Goal: Task Accomplishment & Management: Manage account settings

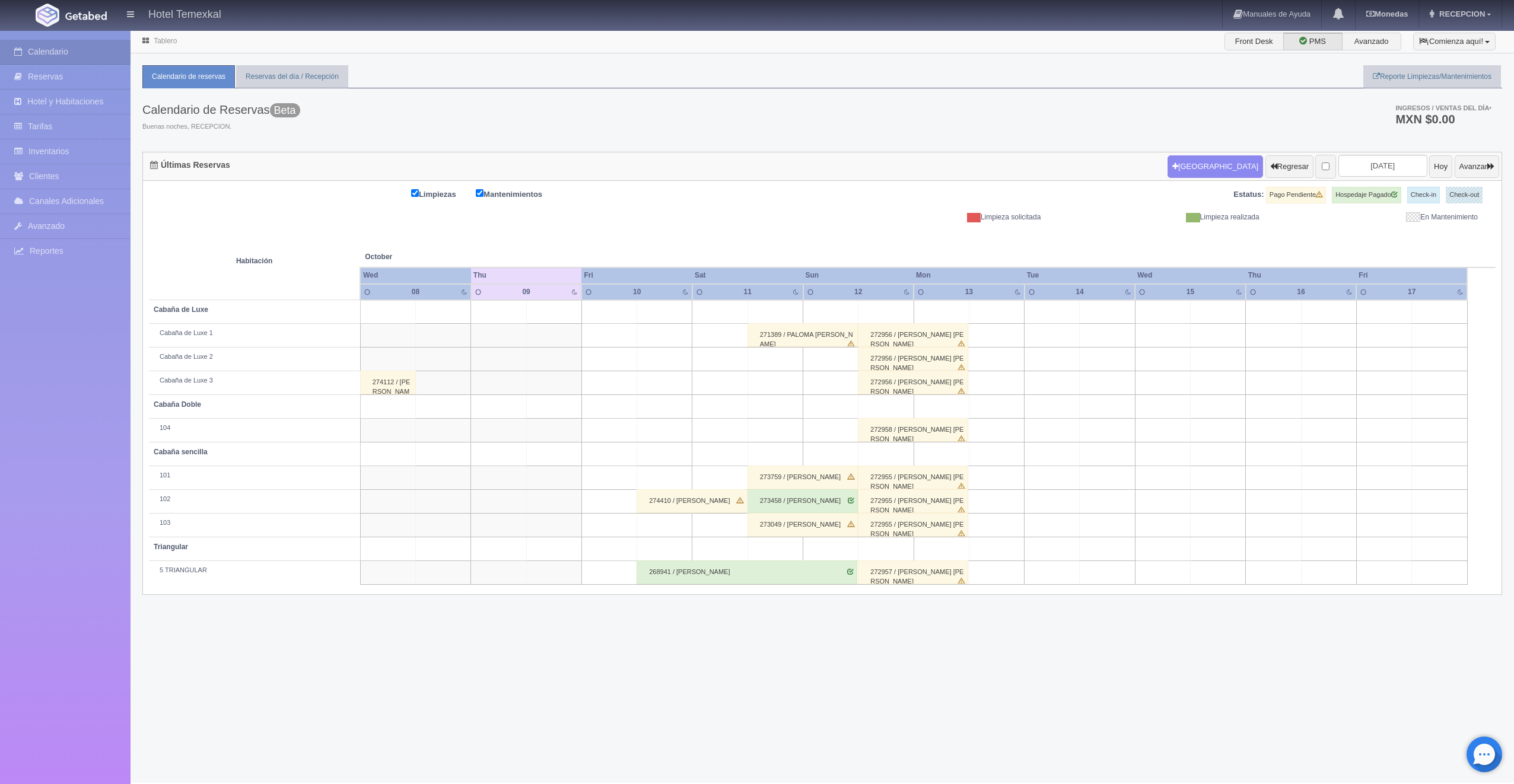
click at [378, 379] on div "274112 / [PERSON_NAME]" at bounding box center [388, 382] width 56 height 24
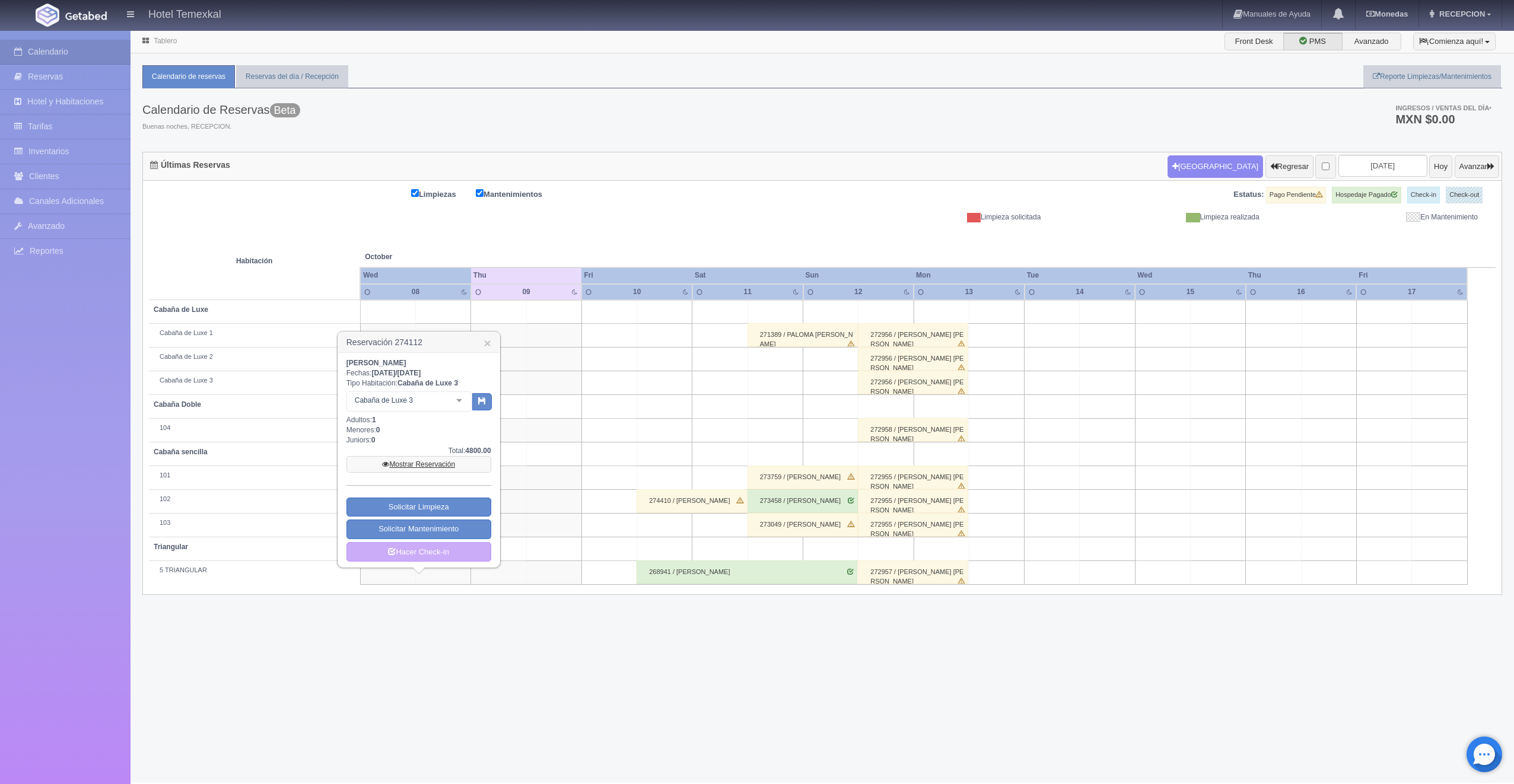
click at [410, 460] on link "Mostrar Reservación" at bounding box center [419, 465] width 145 height 17
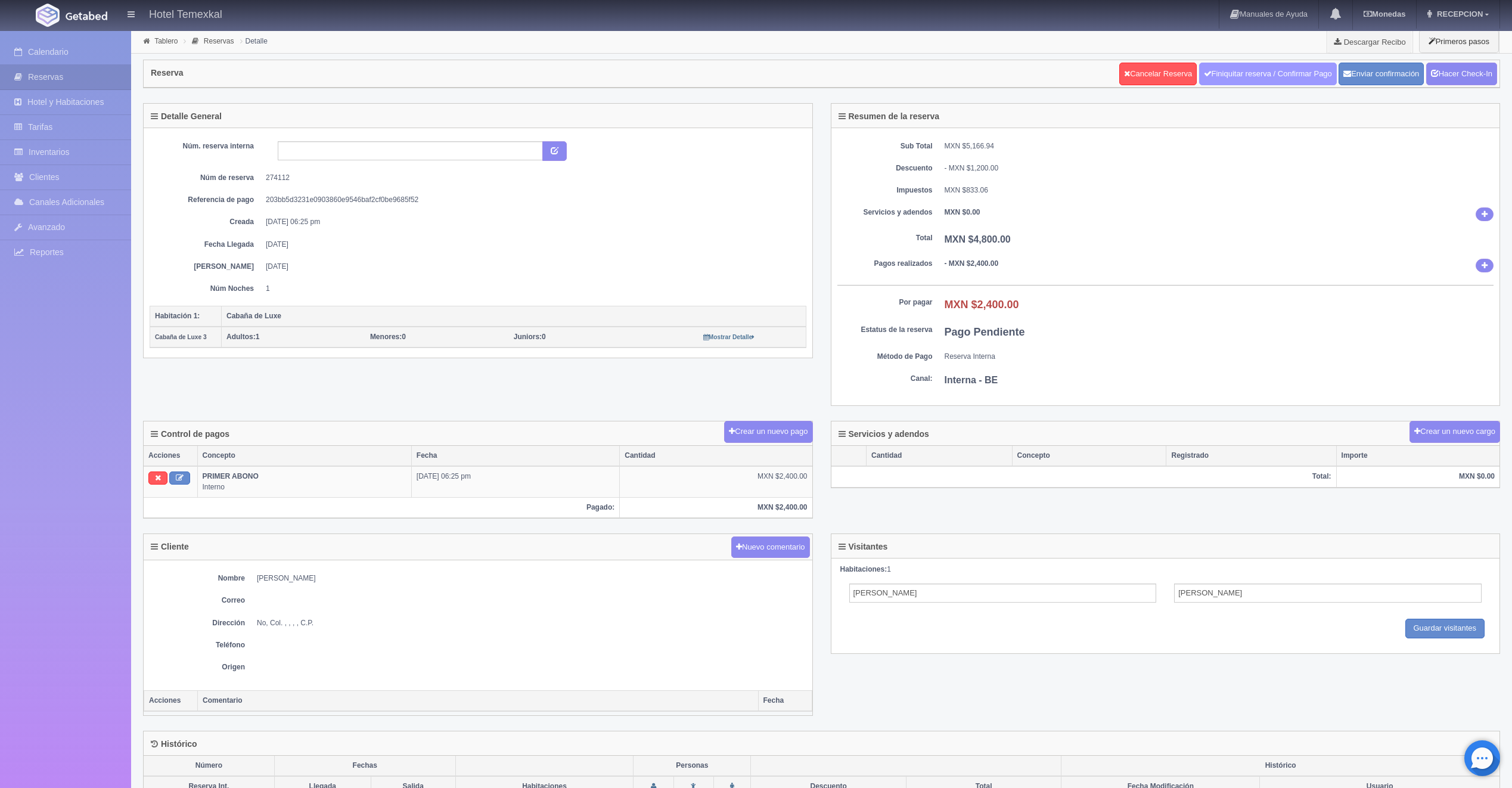
click at [1207, 68] on link "Finiquitar reserva / Confirmar Pago" at bounding box center [1268, 74] width 138 height 23
click at [1452, 75] on link "Hacer Check-In" at bounding box center [1461, 74] width 71 height 23
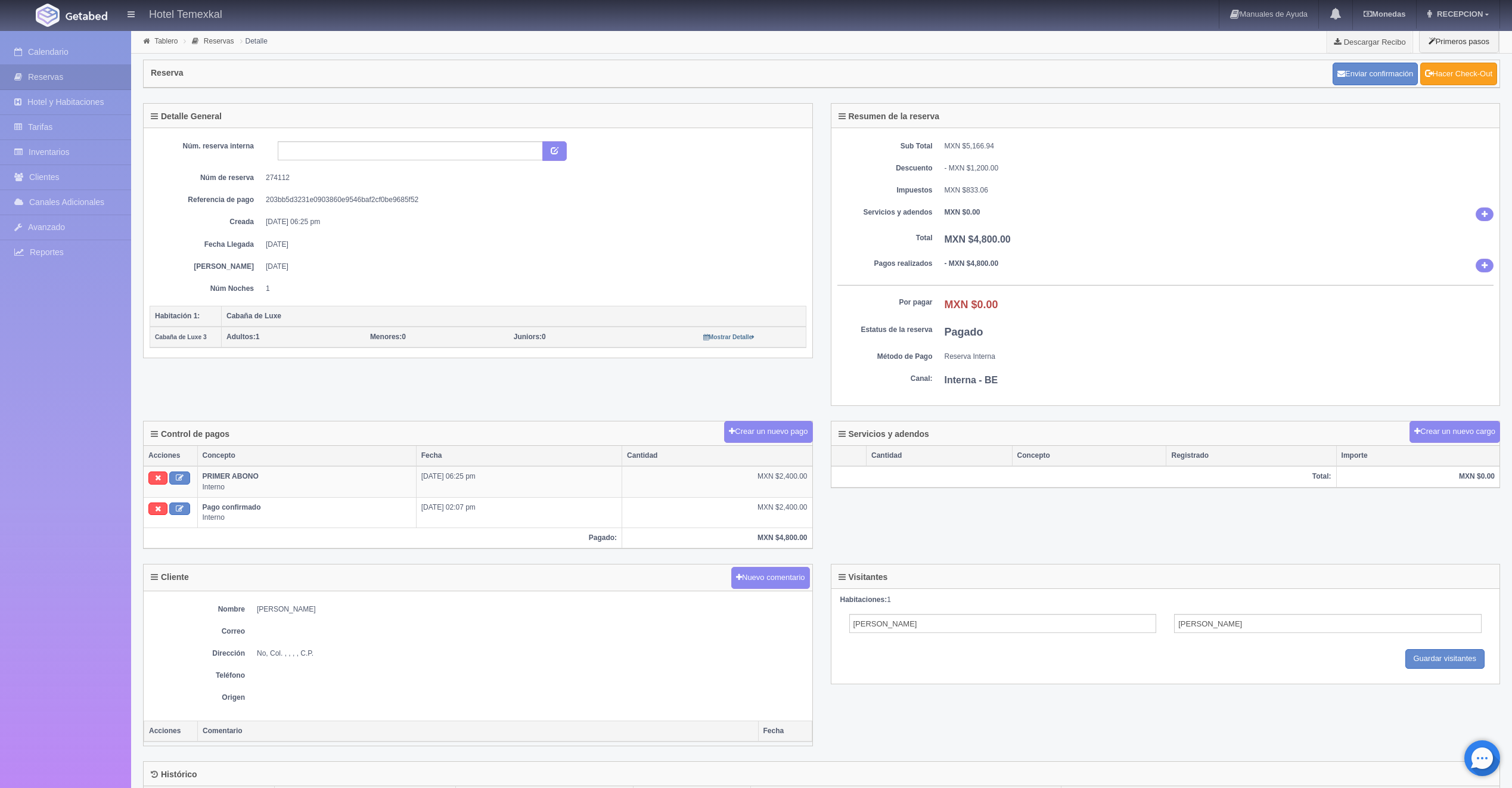
click at [1452, 75] on link "Hacer Check-Out" at bounding box center [1458, 74] width 77 height 23
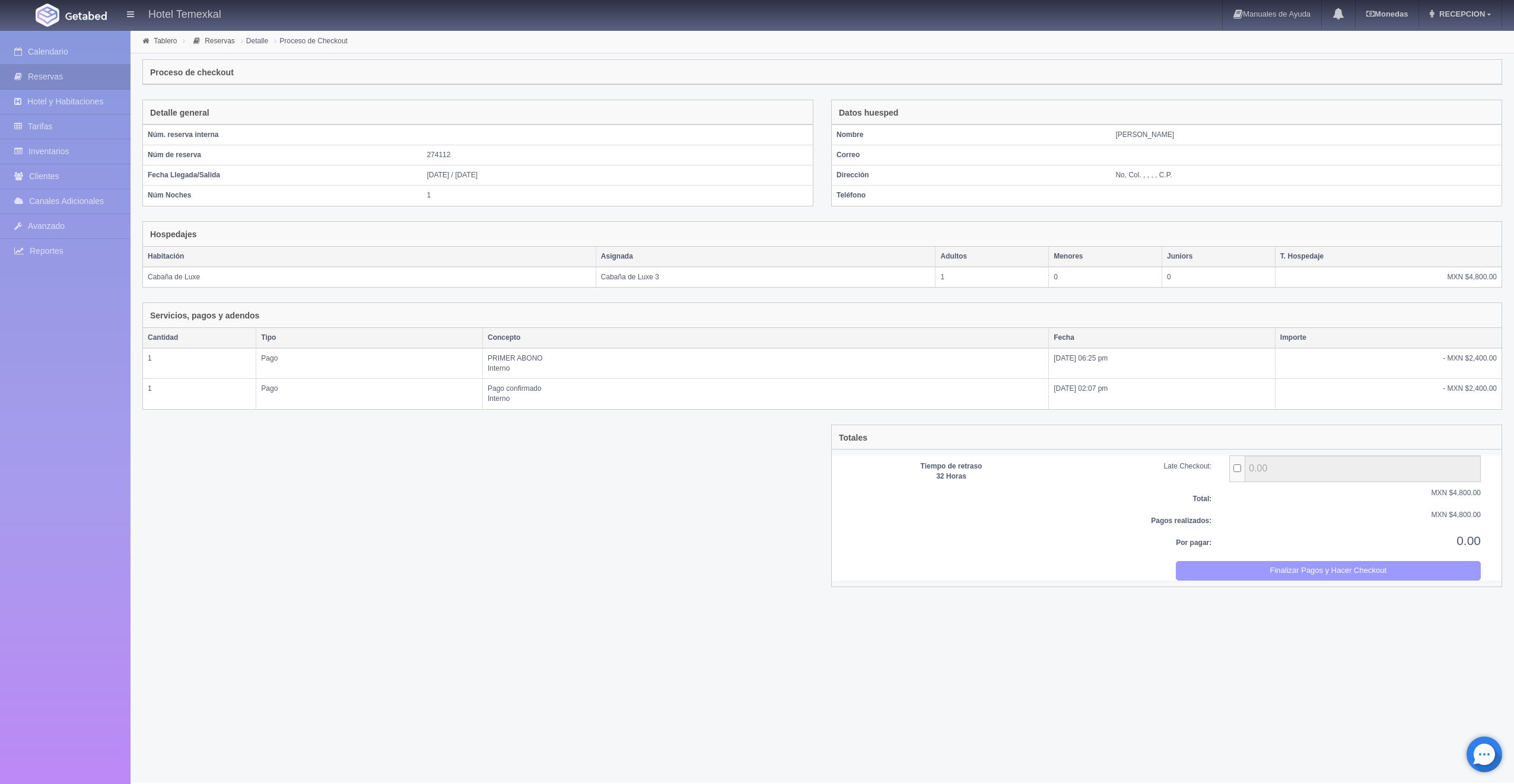
click at [1276, 578] on button "Finalizar Pagos y Hacer Checkout" at bounding box center [1329, 570] width 306 height 20
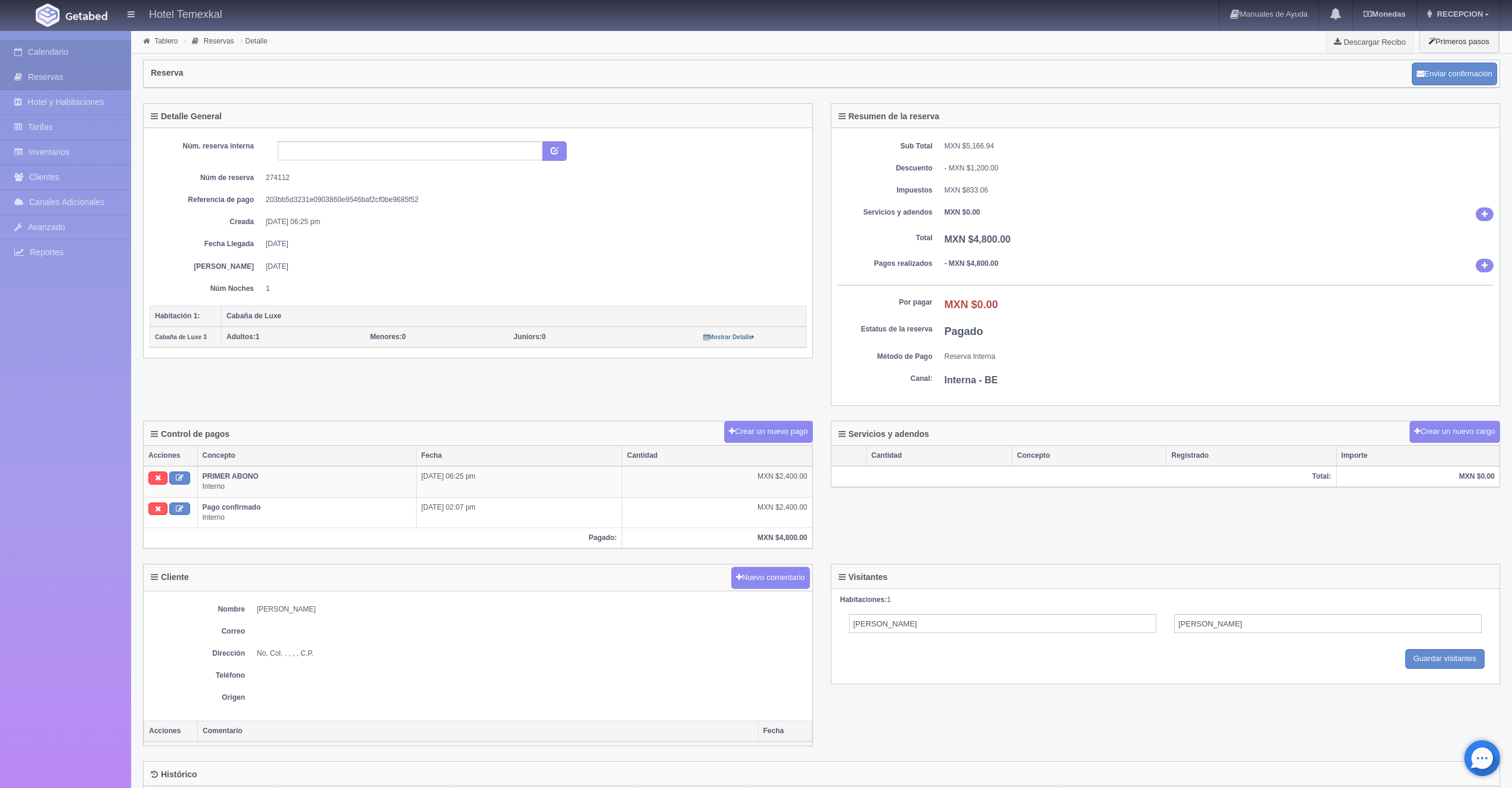
click at [67, 51] on link "Calendario" at bounding box center [65, 52] width 131 height 25
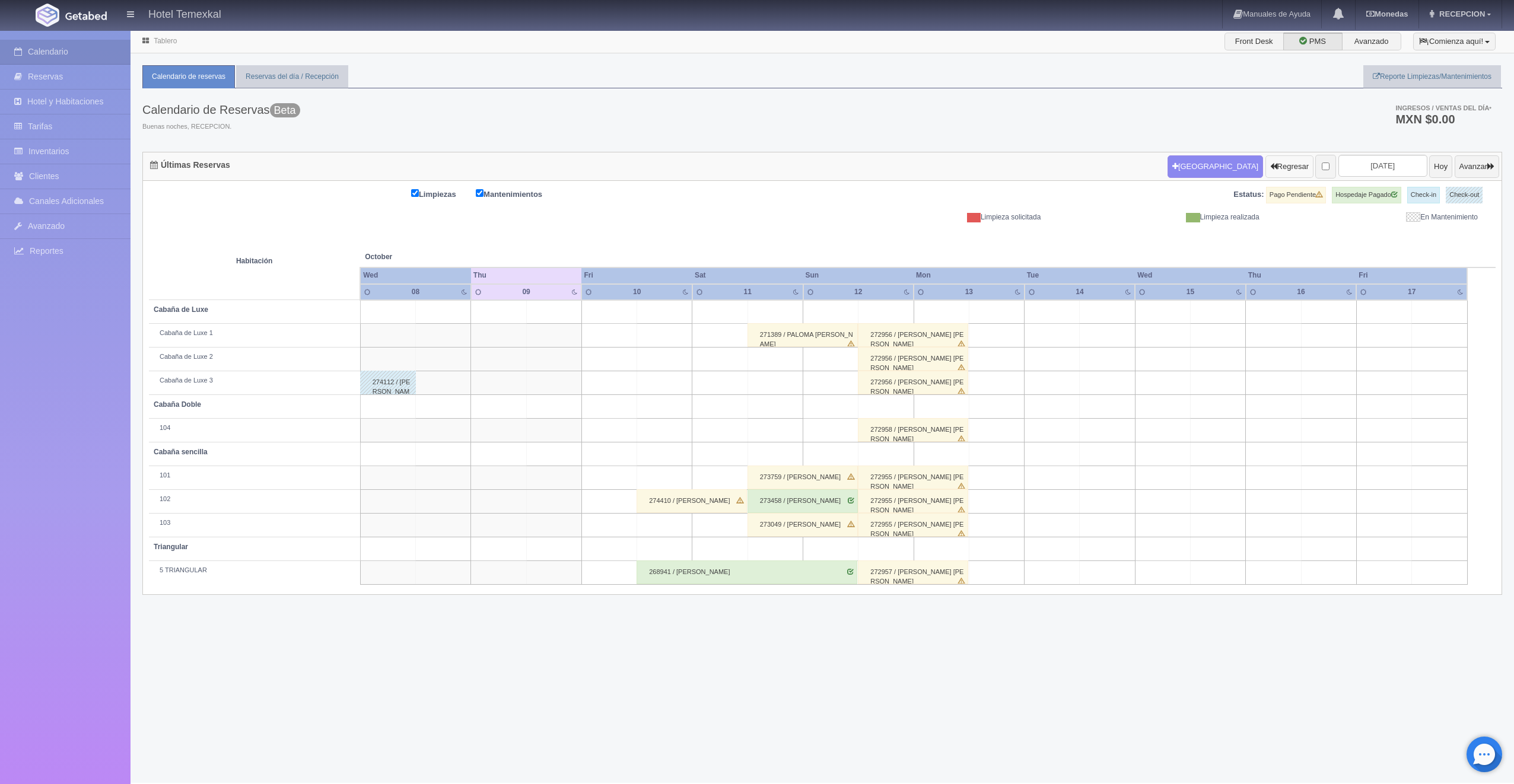
click at [1272, 168] on button "Regresar" at bounding box center [1289, 167] width 48 height 23
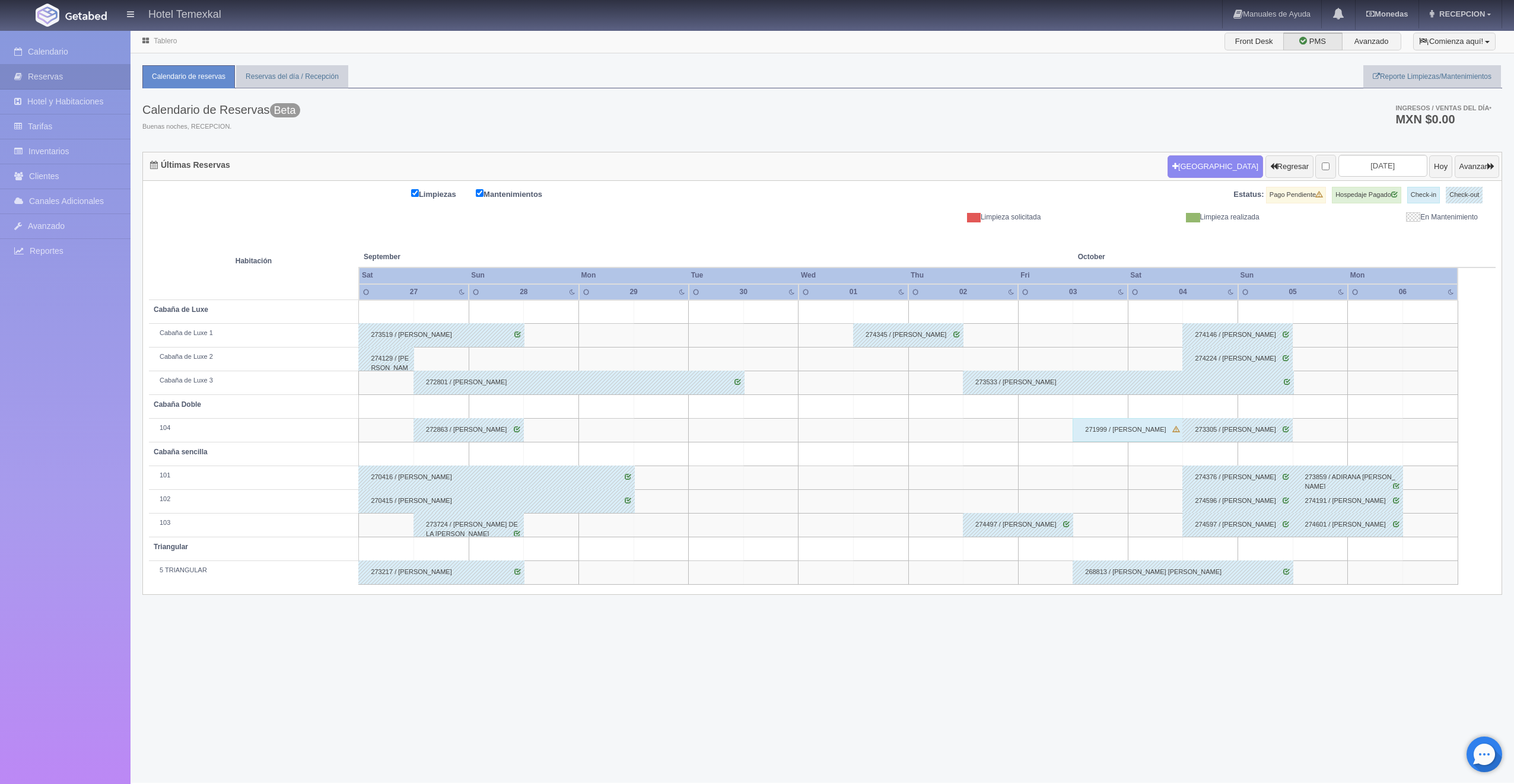
click at [1143, 428] on div "271999 / PAMELA NAJERA" at bounding box center [1127, 429] width 110 height 24
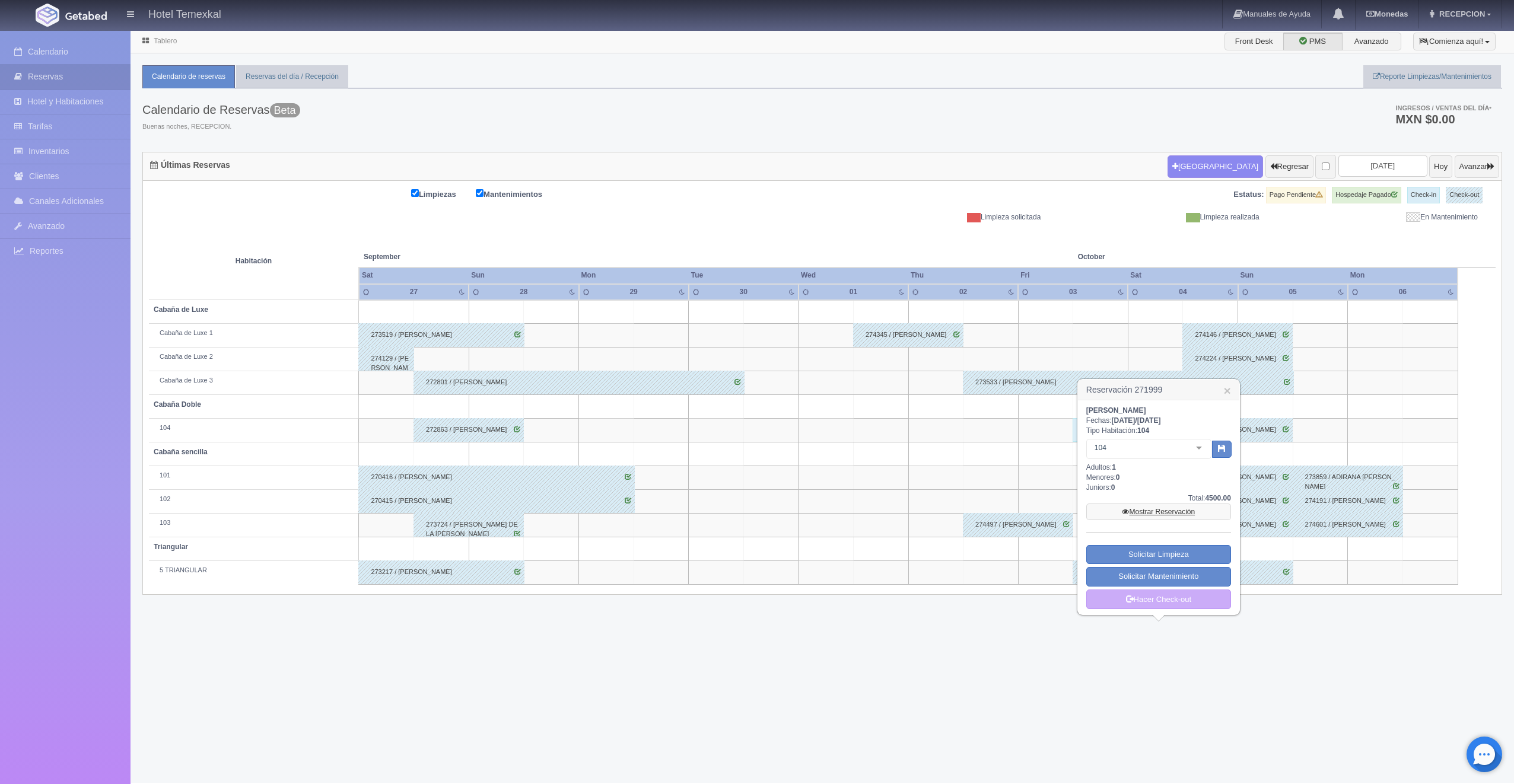
click at [1152, 504] on link "Mostrar Reservación" at bounding box center [1159, 512] width 145 height 17
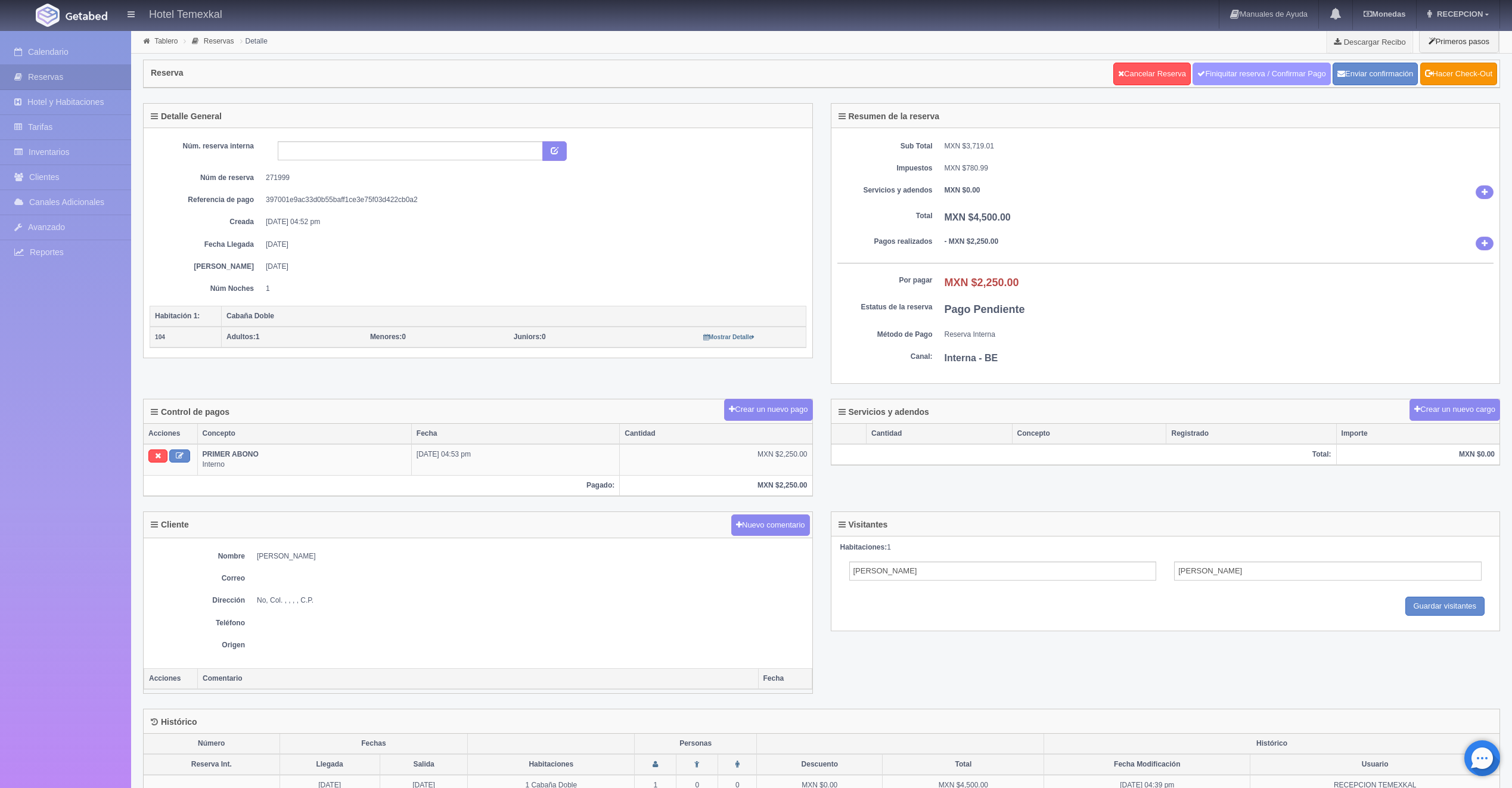
click at [1266, 84] on link "Finiquitar reserva / Confirmar Pago" at bounding box center [1261, 74] width 138 height 23
click at [1456, 82] on link "Hacer Check-Out" at bounding box center [1458, 74] width 77 height 23
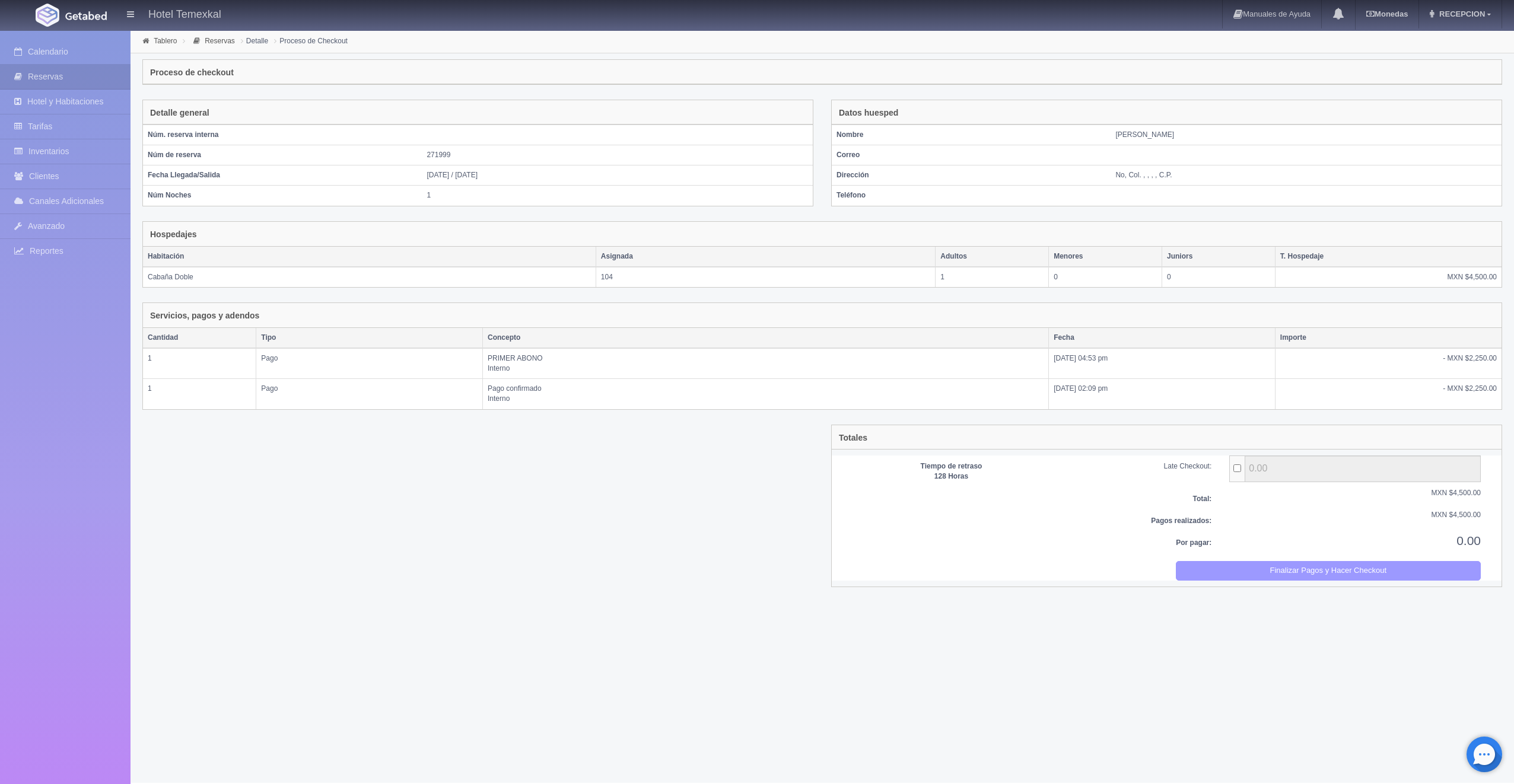
click at [1353, 567] on button "Finalizar Pagos y Hacer Checkout" at bounding box center [1329, 570] width 306 height 20
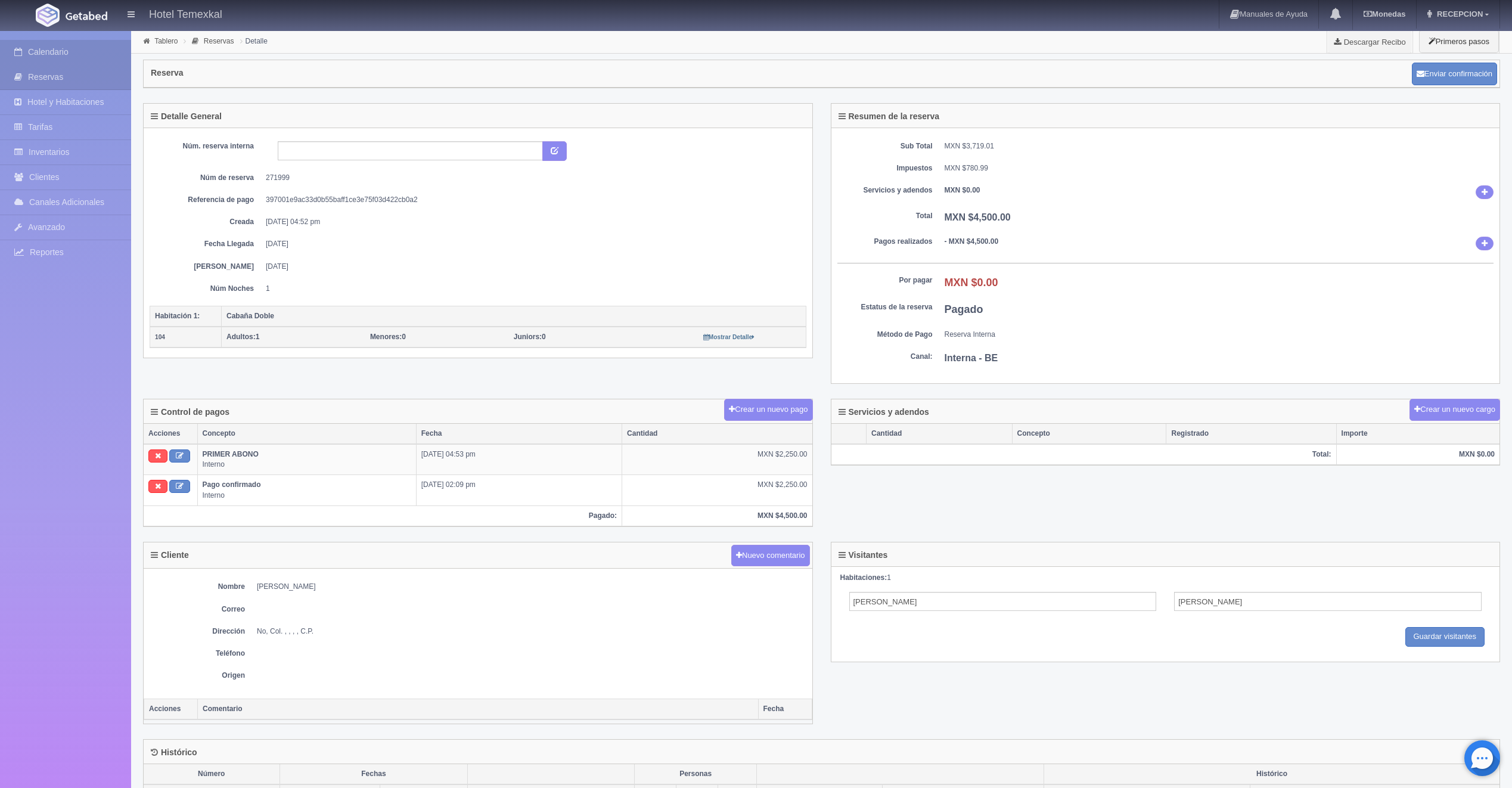
click at [53, 46] on link "Calendario" at bounding box center [65, 52] width 131 height 25
